Goal: Task Accomplishment & Management: Complete application form

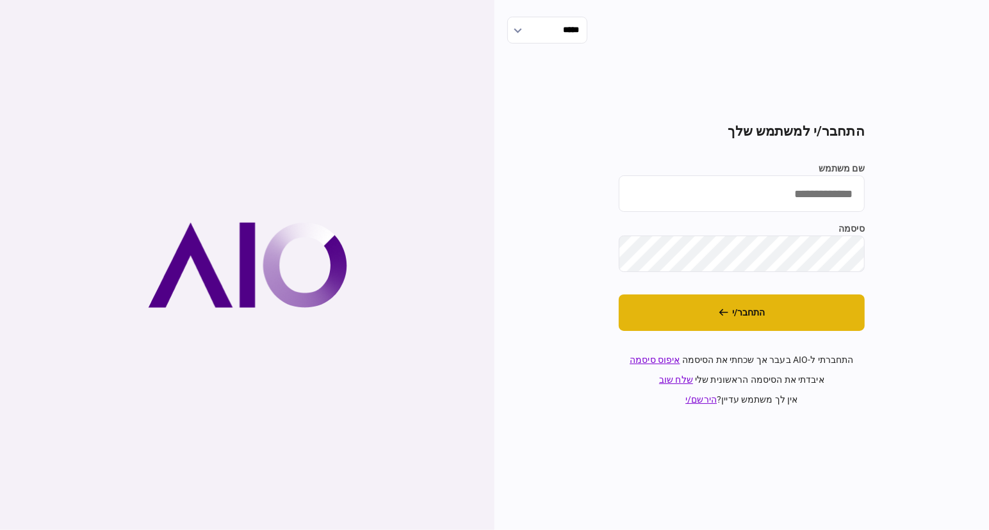
type input "**********"
click at [783, 303] on button "התחבר/י" at bounding box center [742, 313] width 246 height 37
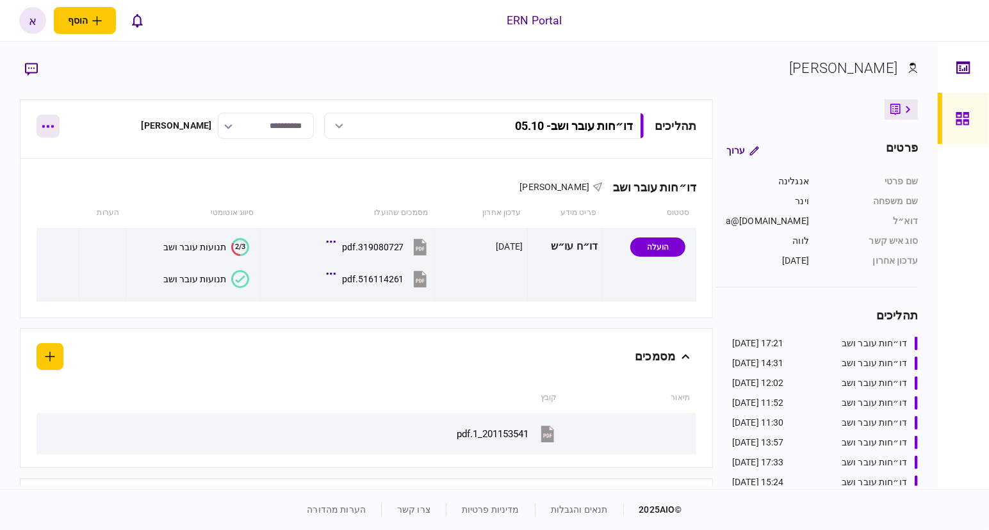
click at [43, 123] on button "button" at bounding box center [48, 126] width 23 height 23
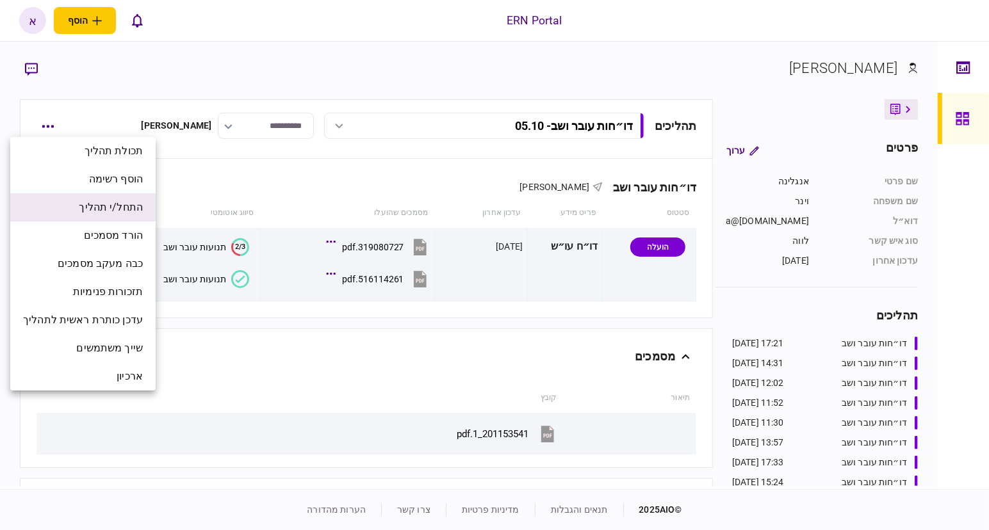
click at [131, 204] on span "התחל/י תהליך" at bounding box center [111, 207] width 64 height 15
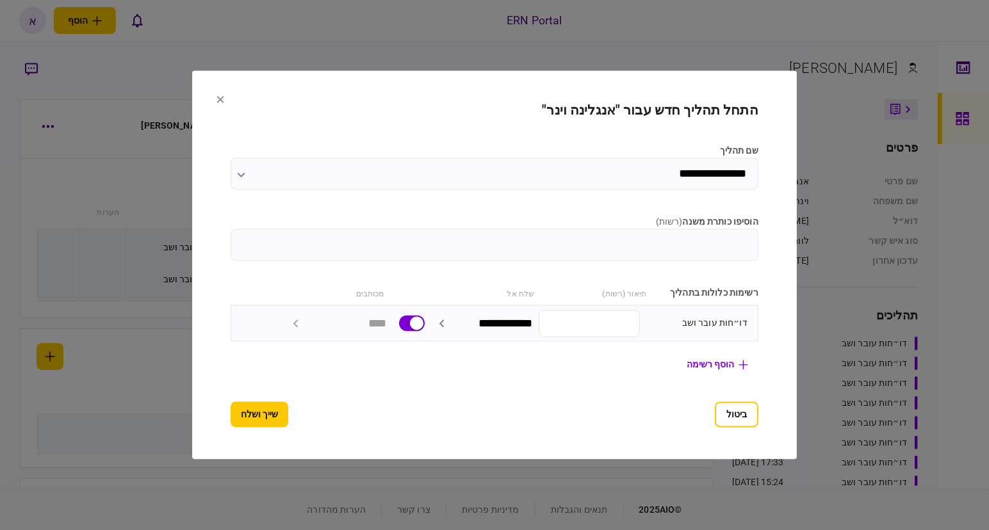
click at [703, 202] on section "**********" at bounding box center [495, 265] width 528 height 325
click at [722, 250] on input "הוסיפו כותרת משנה ( רשות )" at bounding box center [495, 245] width 528 height 32
type input "*****"
click at [231, 414] on button "שייך ושלח" at bounding box center [260, 415] width 58 height 26
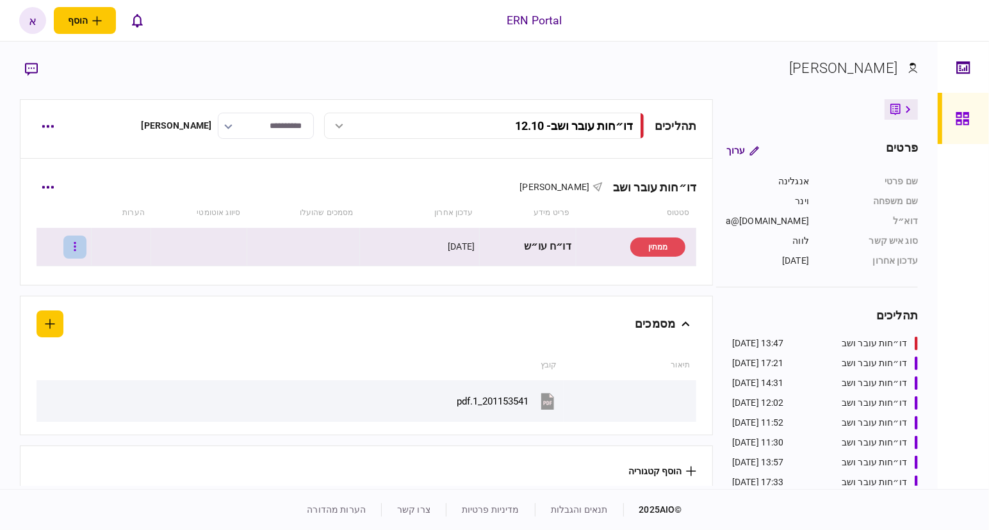
click at [86, 245] on button "button" at bounding box center [74, 247] width 23 height 23
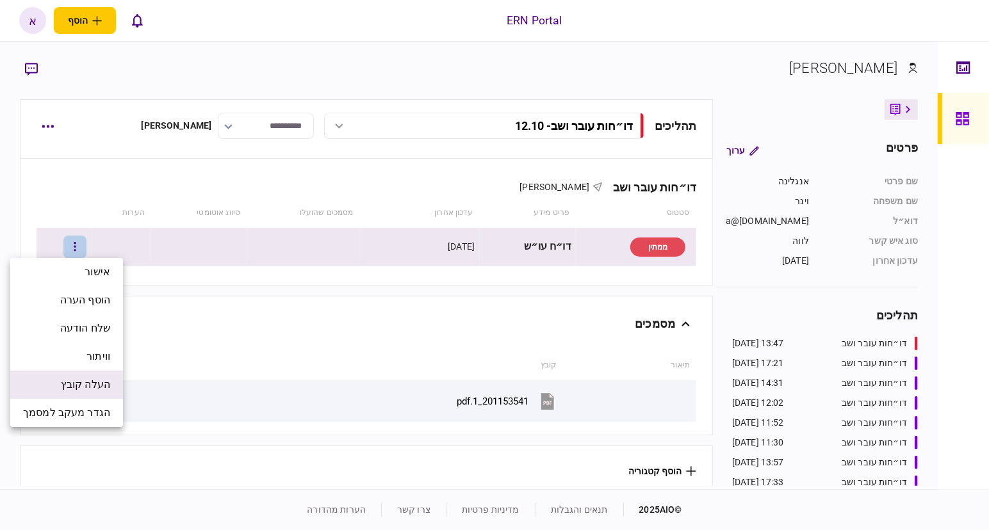
click at [83, 381] on span "העלה קובץ" at bounding box center [85, 384] width 49 height 15
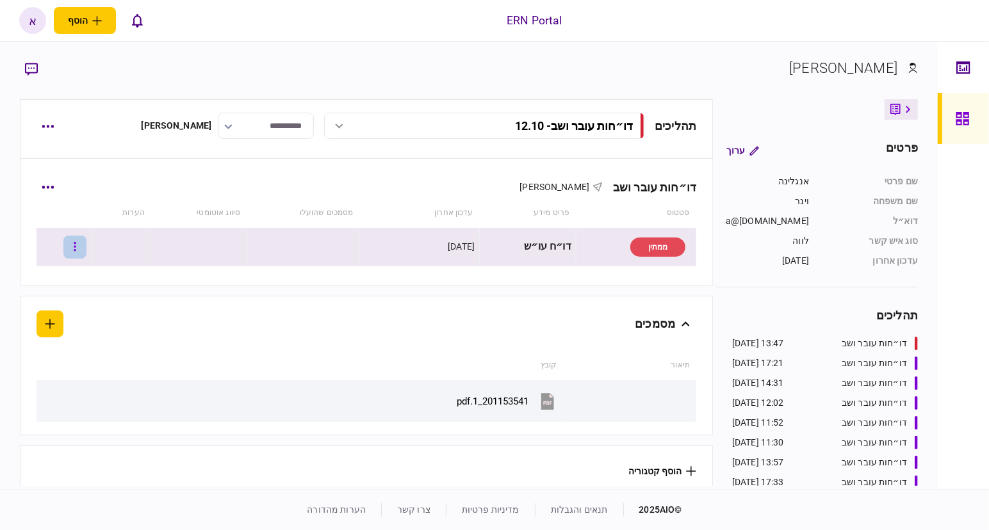
click at [86, 250] on button "button" at bounding box center [74, 247] width 23 height 23
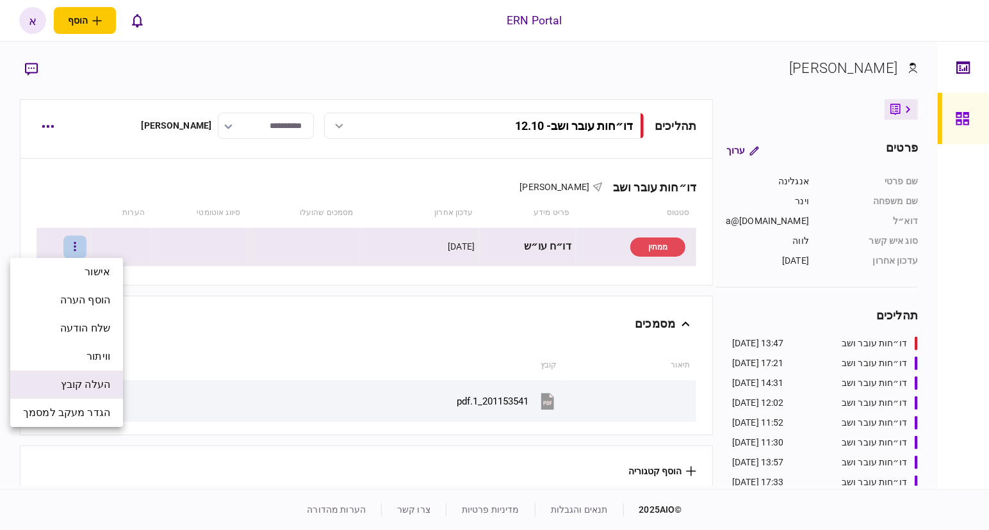
click at [76, 381] on span "העלה קובץ" at bounding box center [85, 384] width 49 height 15
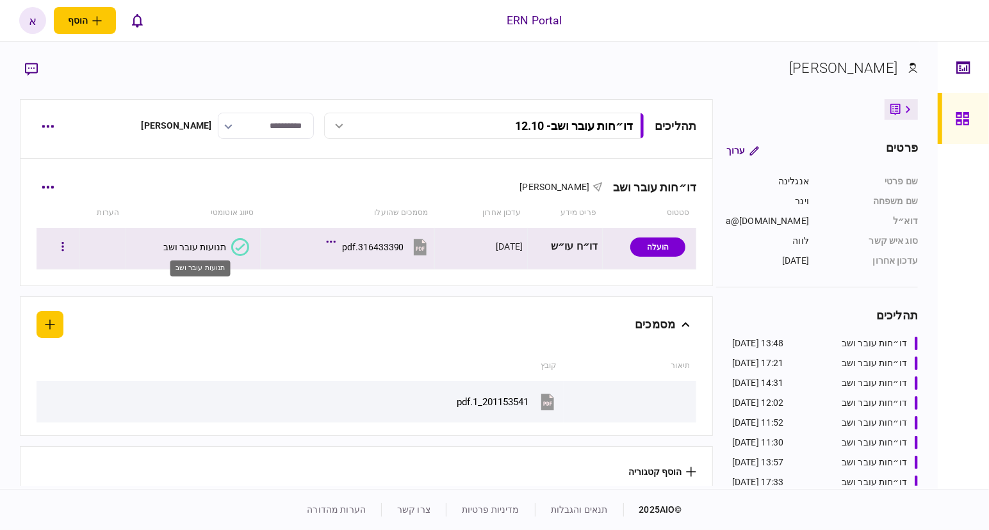
click at [214, 243] on div "תנועות עובר ושב" at bounding box center [194, 247] width 63 height 10
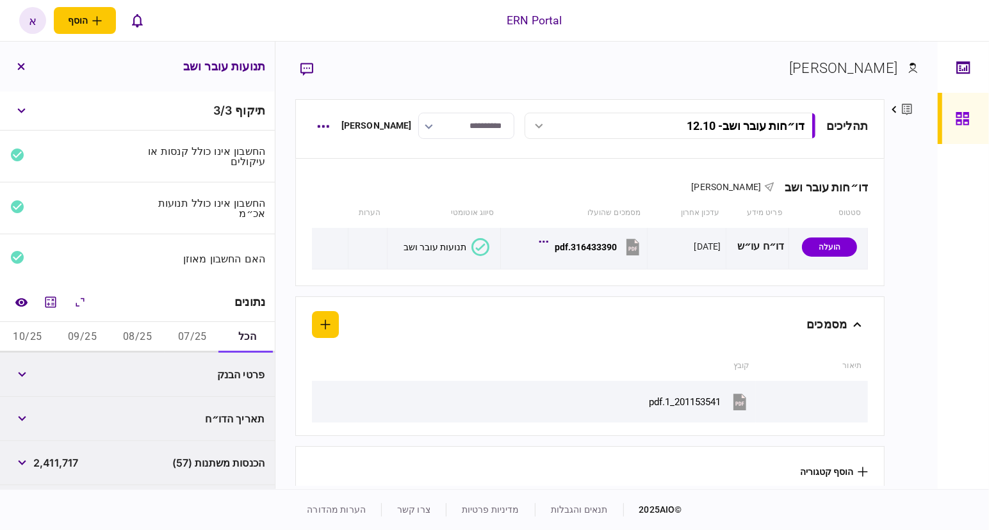
click at [184, 339] on button "07/25" at bounding box center [192, 337] width 55 height 31
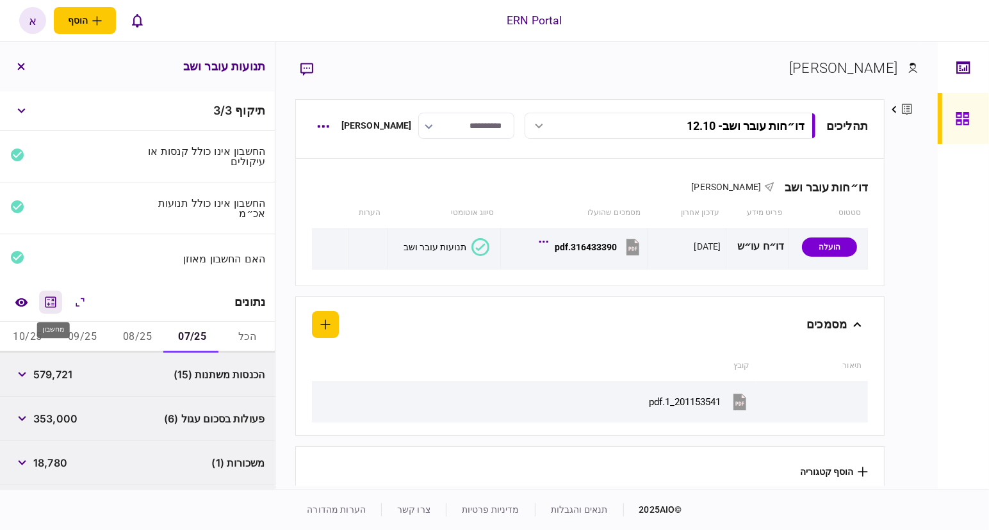
click at [49, 299] on icon "מחשבון" at bounding box center [50, 302] width 15 height 15
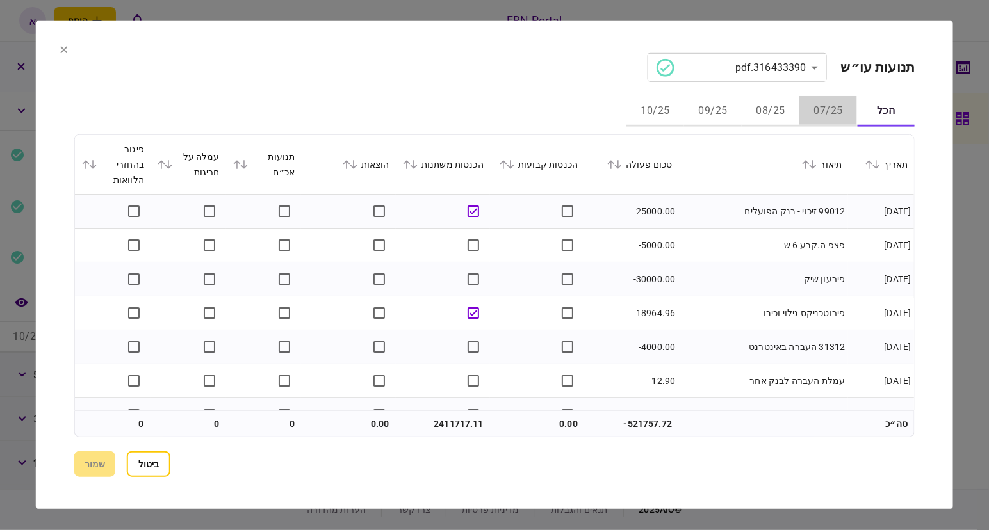
click at [826, 112] on button "07/25" at bounding box center [828, 111] width 58 height 31
click at [612, 163] on icon at bounding box center [611, 164] width 8 height 9
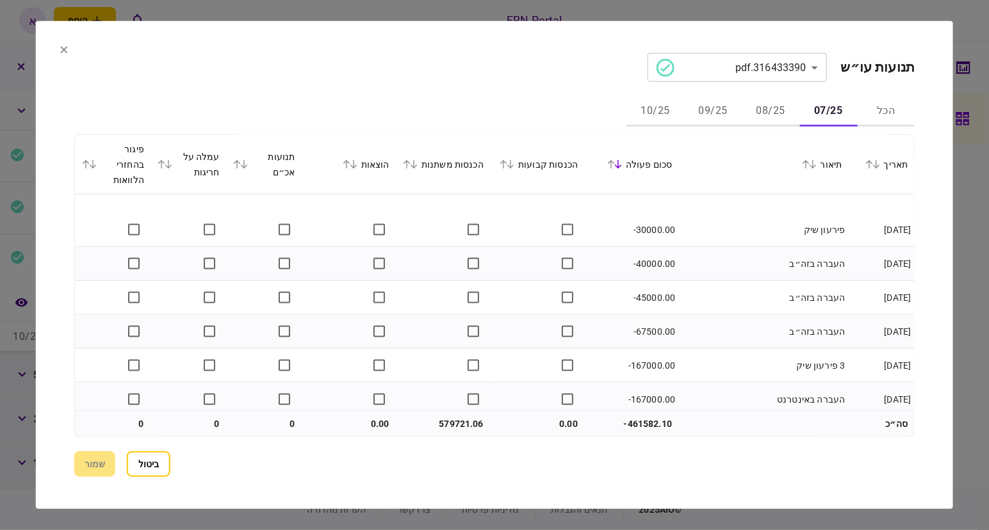
scroll to position [1480, 0]
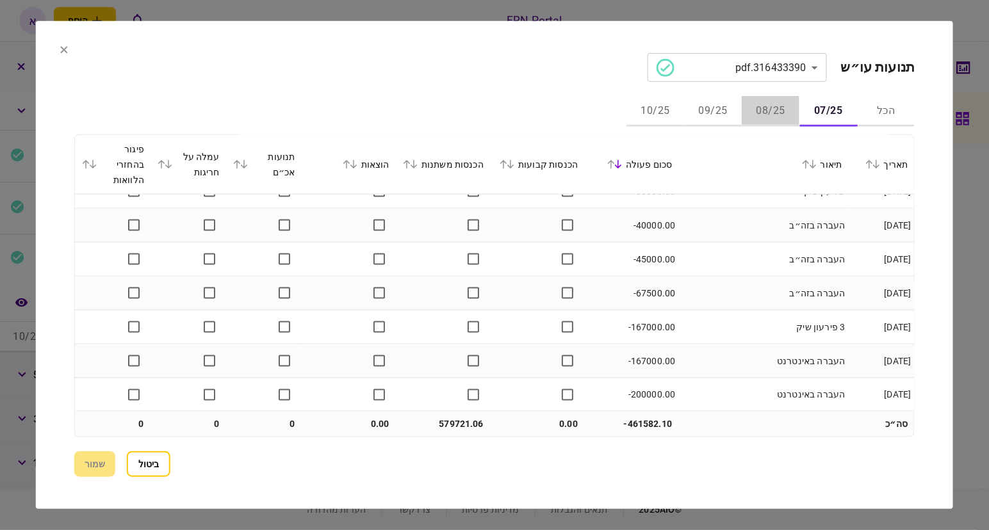
click at [785, 117] on button "08/25" at bounding box center [771, 111] width 58 height 31
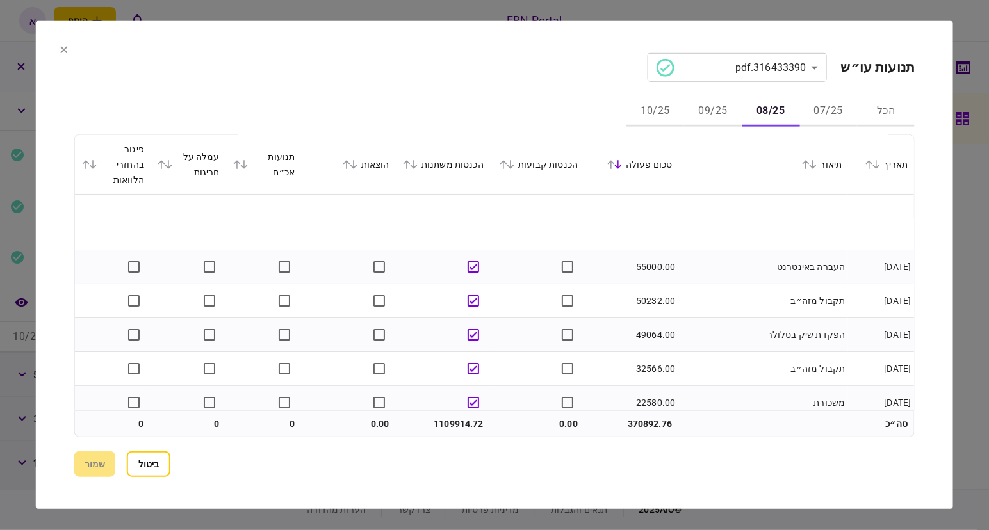
scroll to position [160, 0]
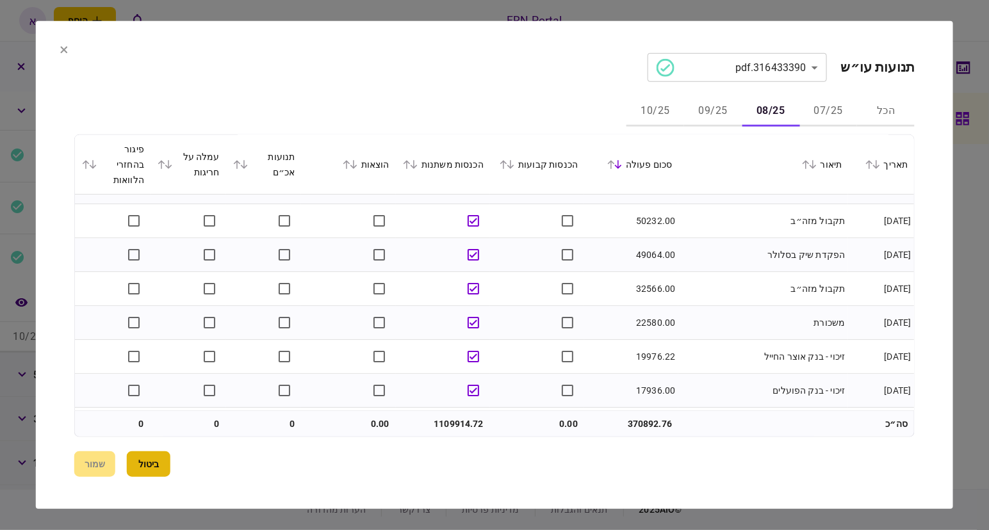
click at [151, 461] on button "ביטול" at bounding box center [149, 465] width 44 height 26
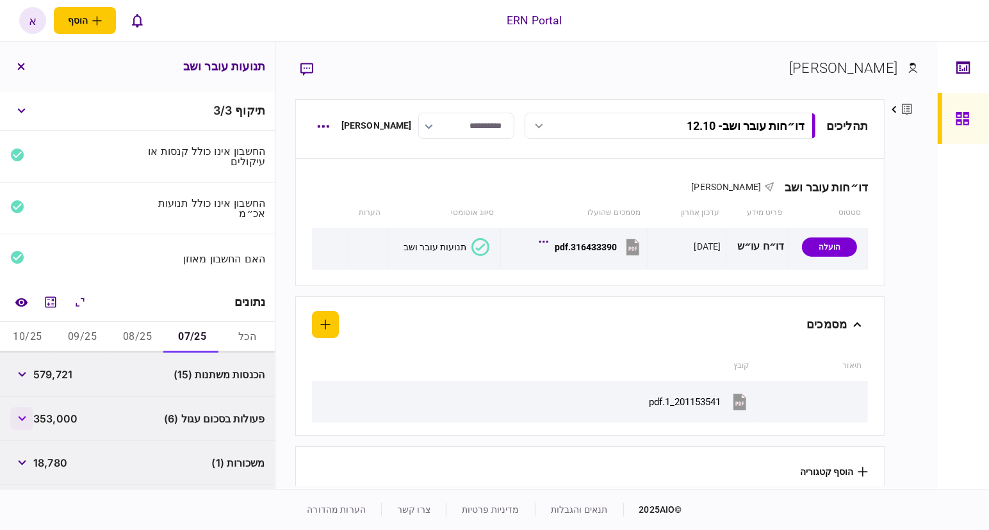
click at [26, 420] on icon "button" at bounding box center [22, 418] width 8 height 5
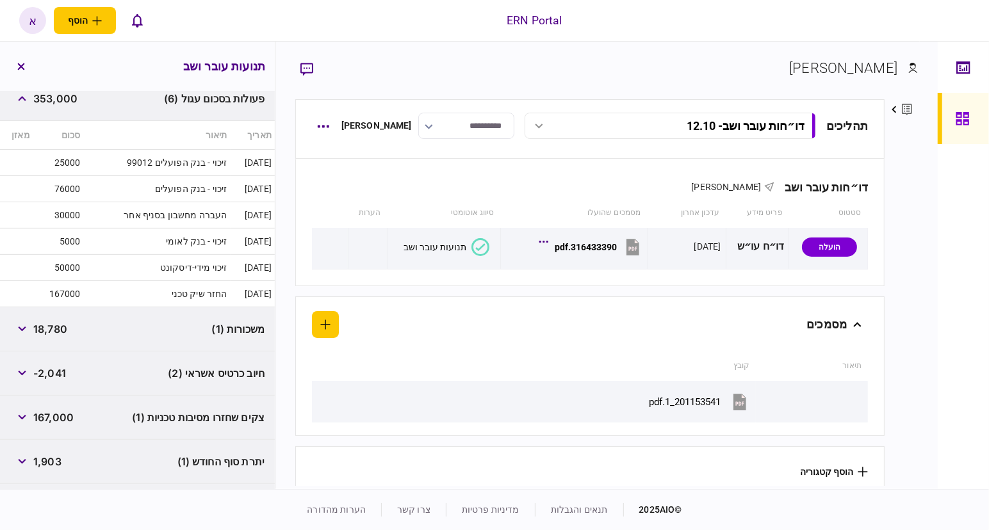
scroll to position [355, 0]
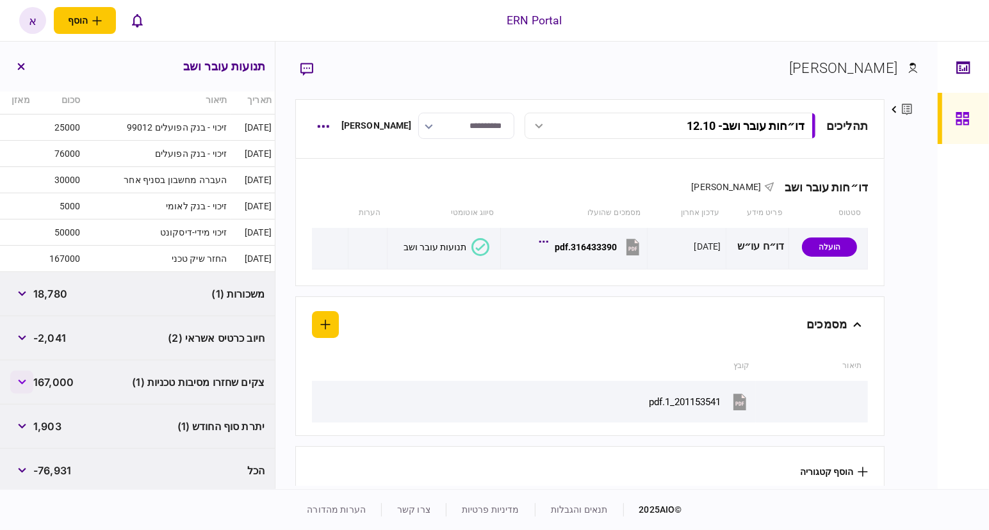
click at [16, 380] on button "button" at bounding box center [21, 382] width 23 height 23
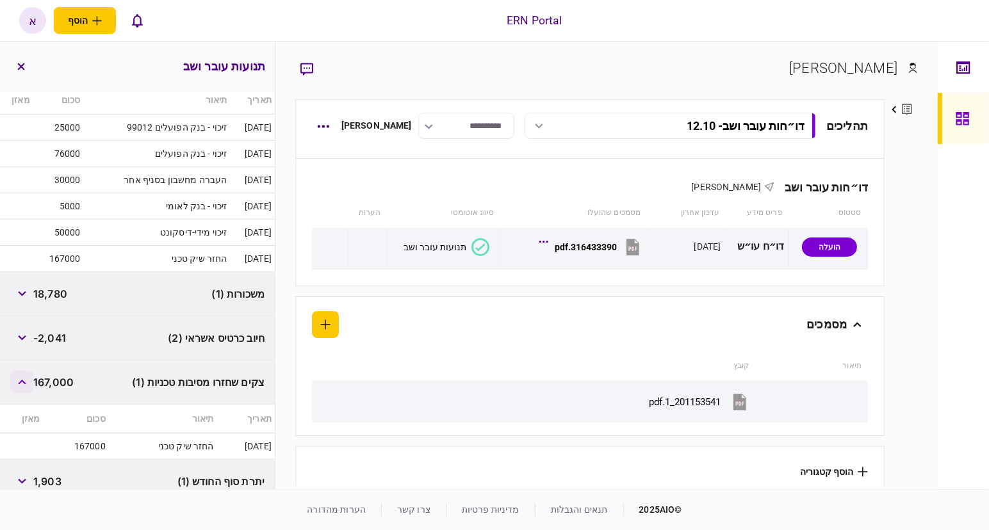
click at [16, 380] on button "button" at bounding box center [21, 382] width 23 height 23
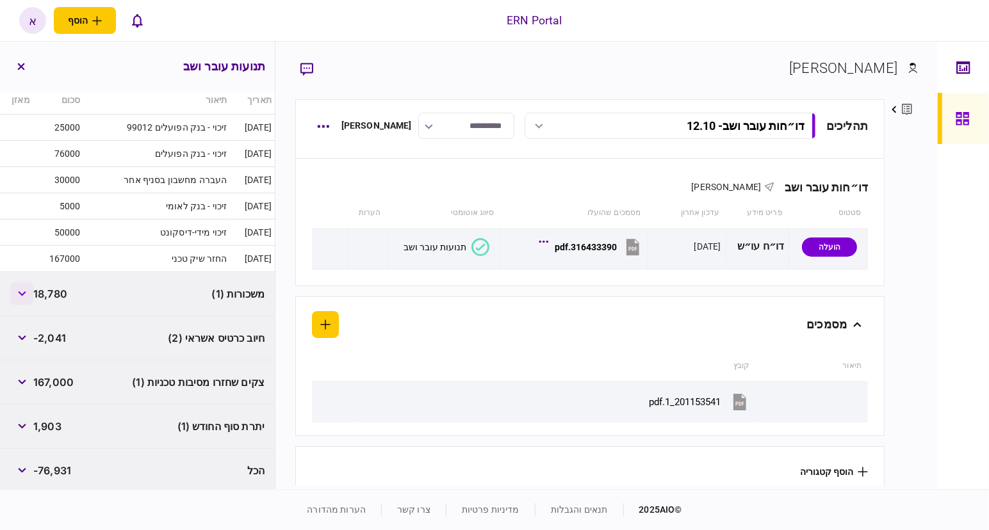
click at [29, 294] on button "button" at bounding box center [21, 293] width 23 height 23
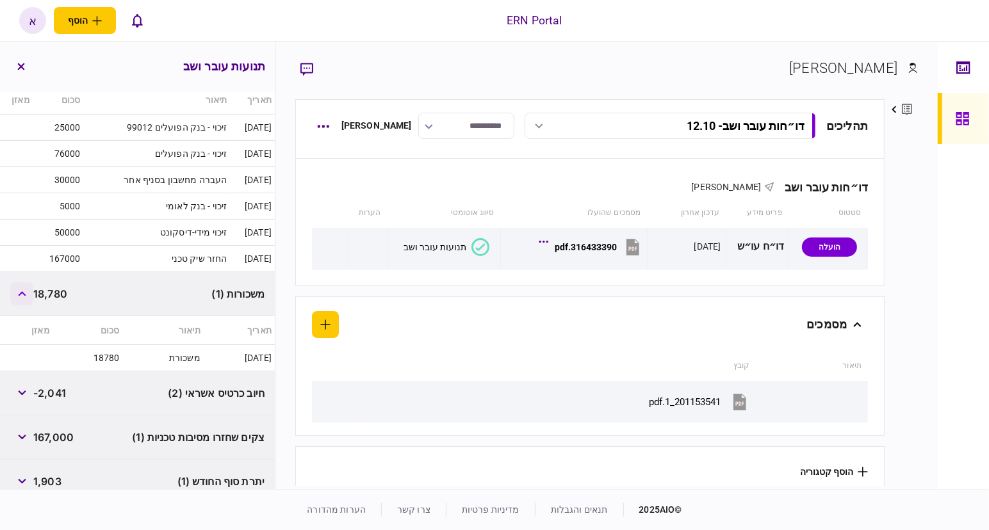
click at [17, 289] on button "button" at bounding box center [21, 293] width 23 height 23
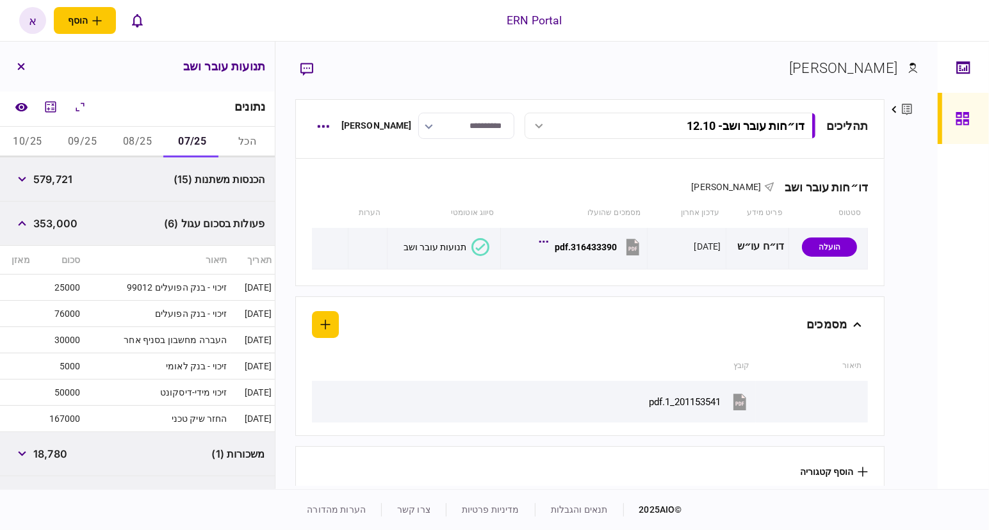
scroll to position [35, 0]
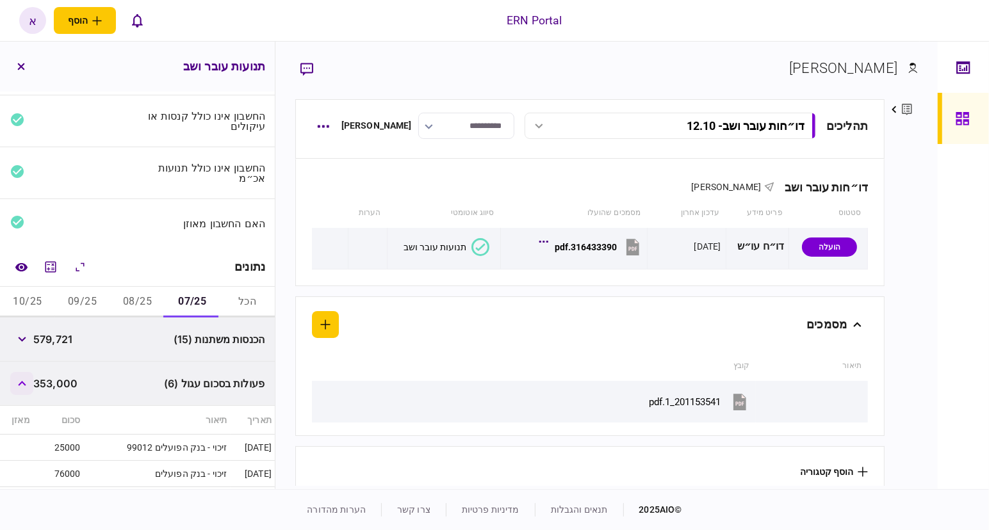
click at [22, 388] on button "button" at bounding box center [21, 383] width 23 height 23
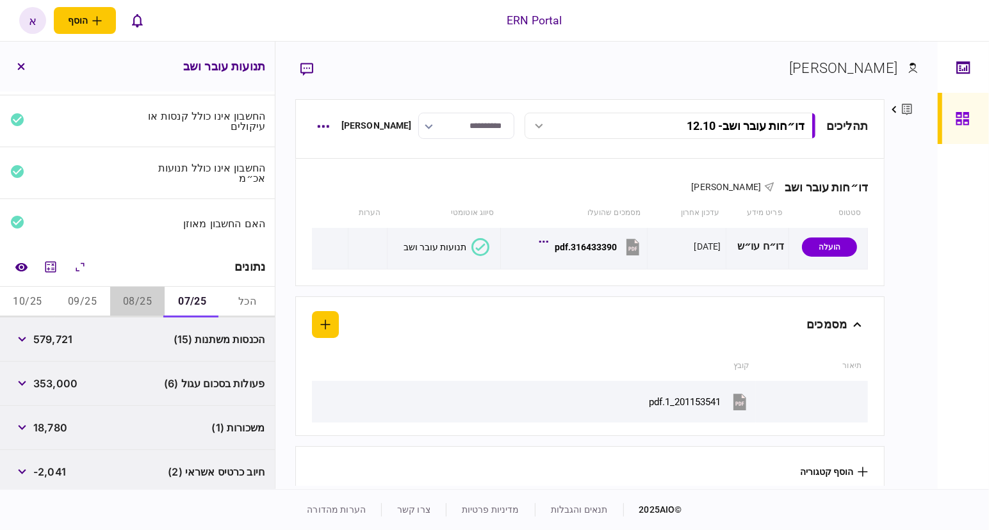
click at [147, 297] on button "08/25" at bounding box center [137, 302] width 55 height 31
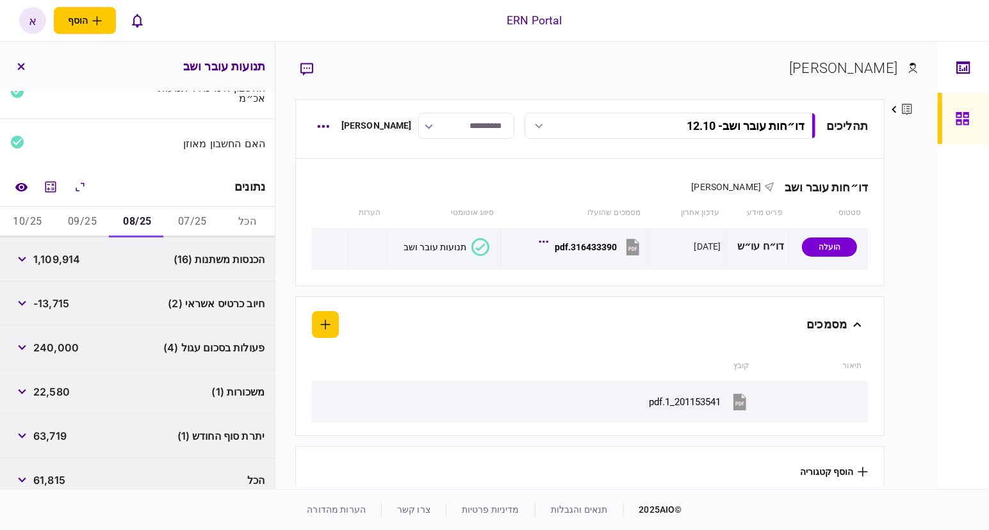
click at [80, 217] on button "09/25" at bounding box center [82, 222] width 55 height 31
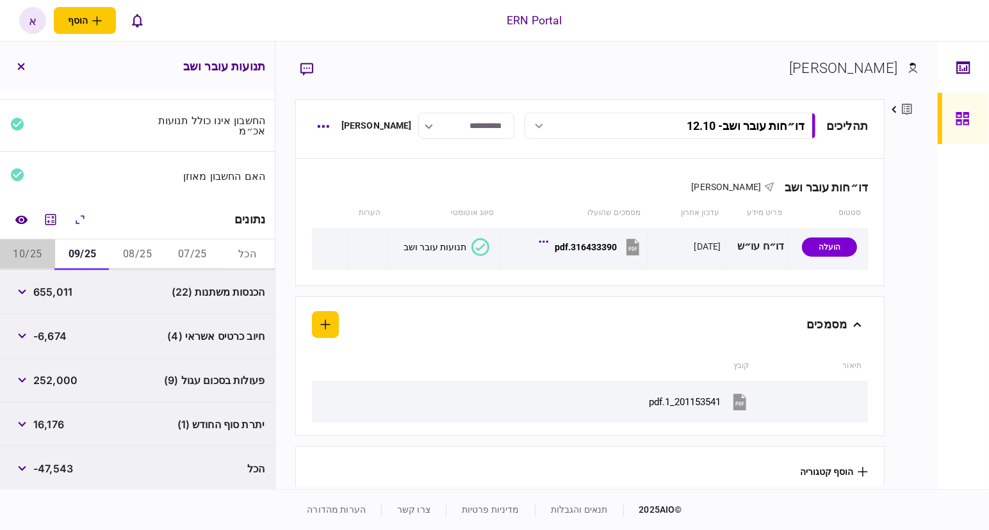
click at [46, 259] on button "10/25" at bounding box center [27, 255] width 55 height 31
